Goal: Find specific page/section: Find specific page/section

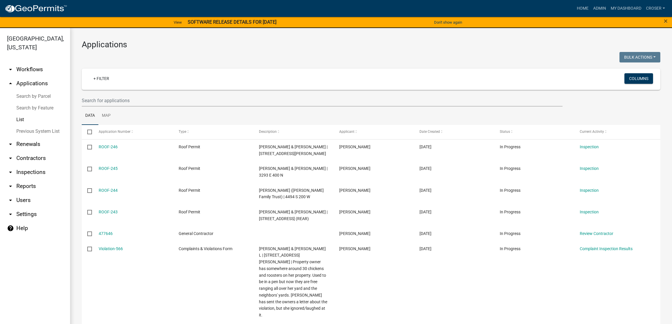
select select "3: 100"
click at [171, 25] on link "View" at bounding box center [177, 23] width 13 height 10
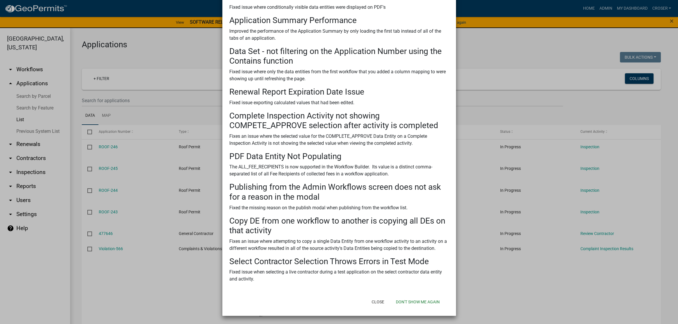
scroll to position [218, 0]
click at [413, 152] on h3 "PDF Data Entity Not Populating" at bounding box center [339, 157] width 220 height 10
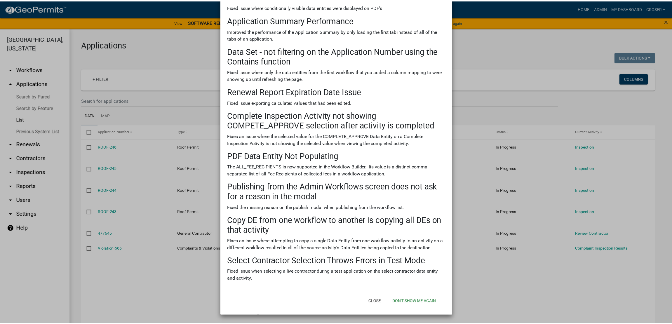
scroll to position [276, 0]
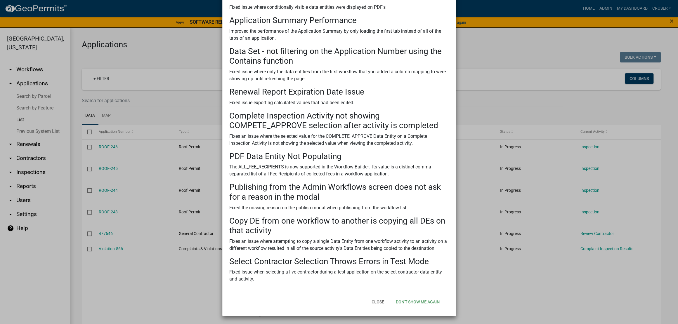
click at [573, 36] on ngb-modal-window "SOFTWARE RELEASE DETAILS FOR [DATE] × There was a software release on [DATE] . …" at bounding box center [339, 162] width 678 height 324
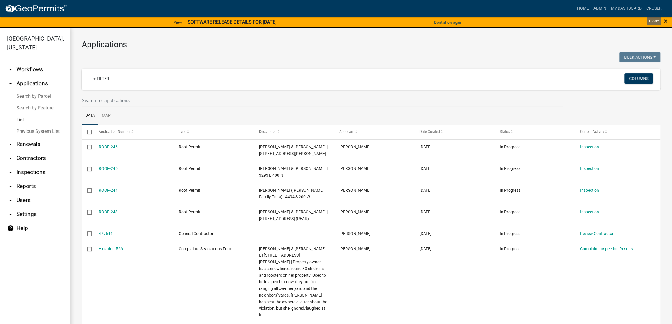
click at [666, 22] on span "×" at bounding box center [666, 21] width 4 height 8
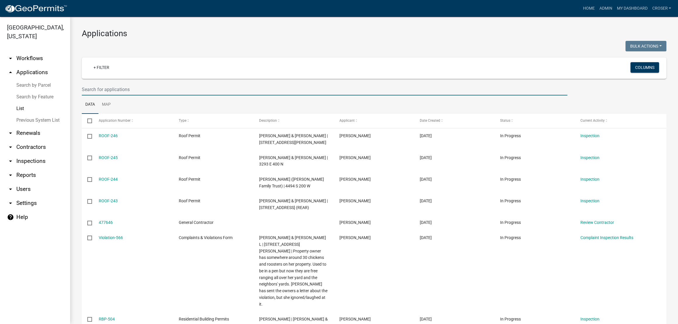
click at [143, 95] on input "text" at bounding box center [324, 89] width 485 height 12
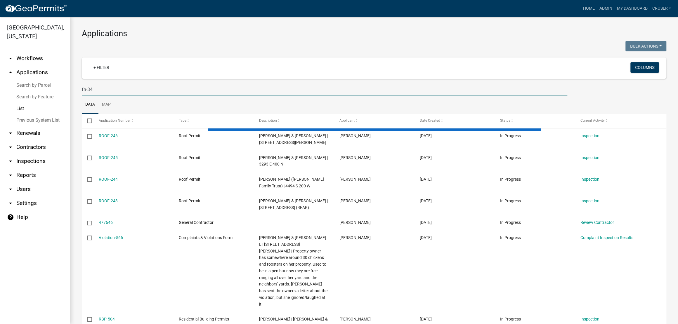
type input "fn-34"
click at [208, 32] on h3 "Applications" at bounding box center [374, 34] width 584 height 10
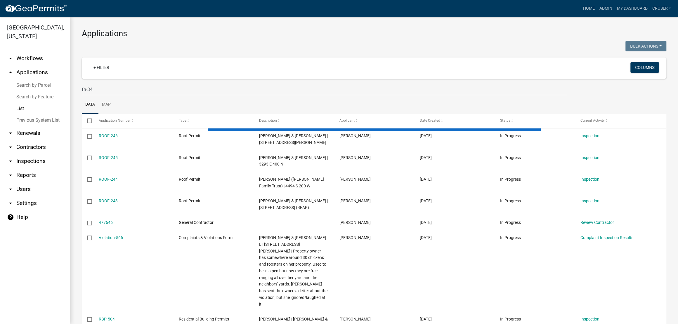
click at [206, 36] on h3 "Applications" at bounding box center [374, 34] width 584 height 10
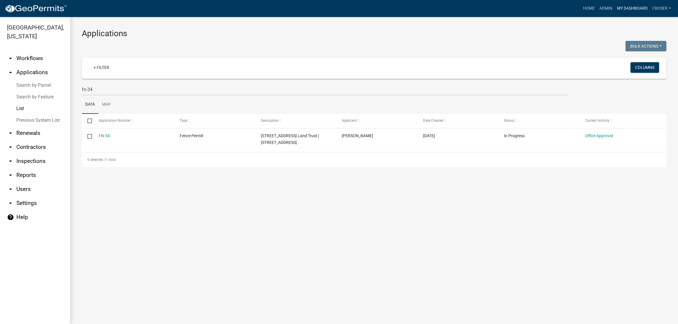
click at [614, 10] on link "My Dashboard" at bounding box center [631, 8] width 35 height 11
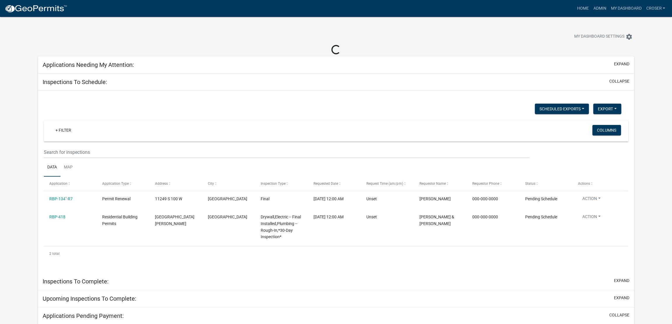
select select "3: 100"
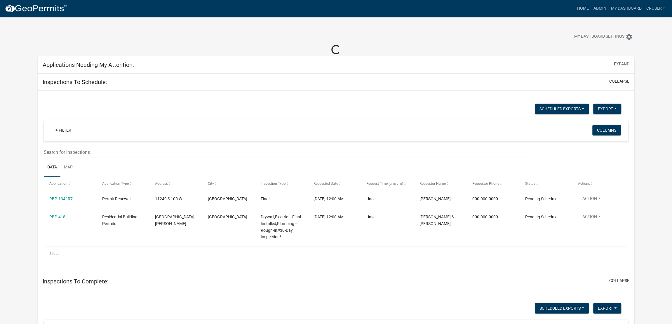
select select "3: 100"
